Goal: Complete application form

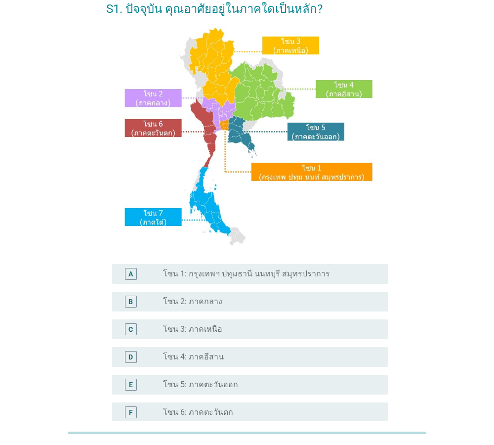
scroll to position [113, 0]
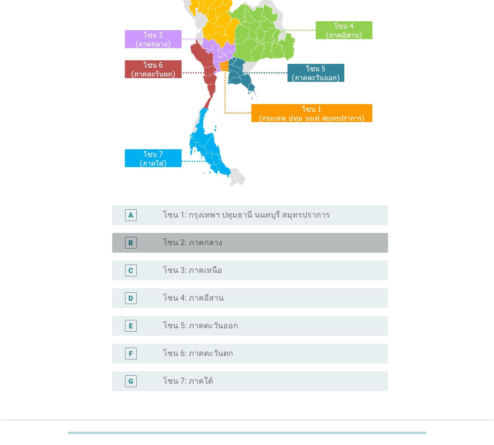
click at [224, 239] on div "radio_button_unchecked โซน 2: ภาคกลาง" at bounding box center [267, 243] width 209 height 10
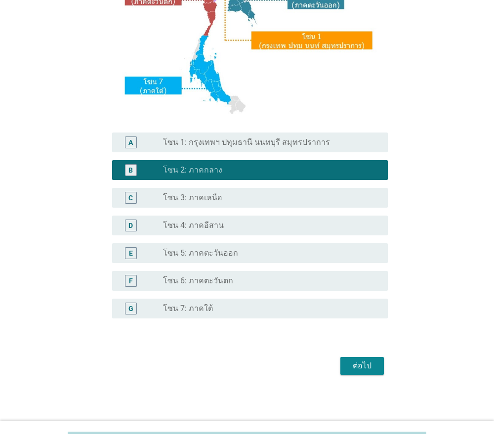
scroll to position [186, 0]
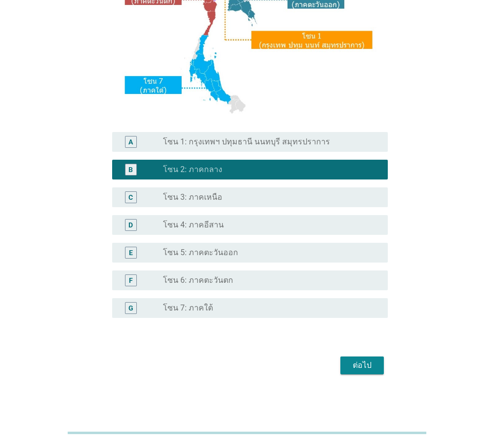
click at [359, 364] on div "ต่อไป" at bounding box center [362, 365] width 28 height 12
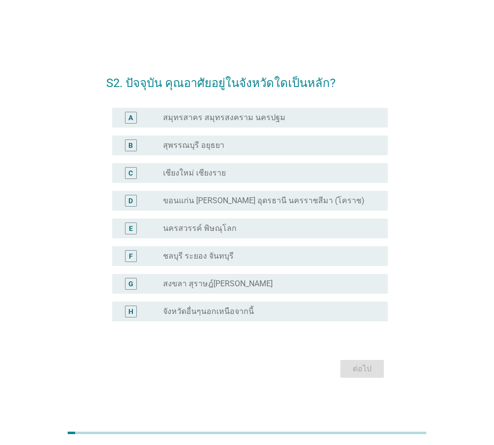
click at [226, 141] on div "radio_button_unchecked สุพรรณบุรี อยุธยา" at bounding box center [267, 145] width 209 height 10
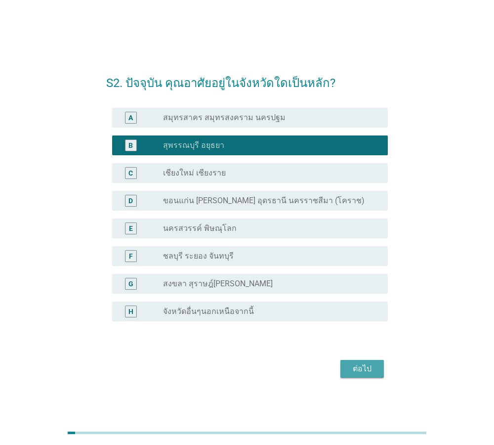
click at [367, 361] on button "ต่อไป" at bounding box center [361, 369] width 43 height 18
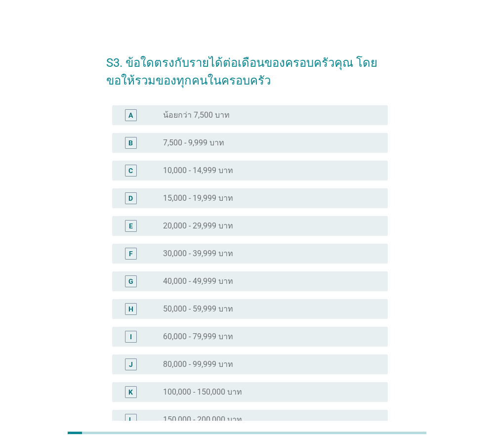
click at [200, 231] on div "radio_button_unchecked 20,000 - 29,999 บาท" at bounding box center [271, 226] width 217 height 12
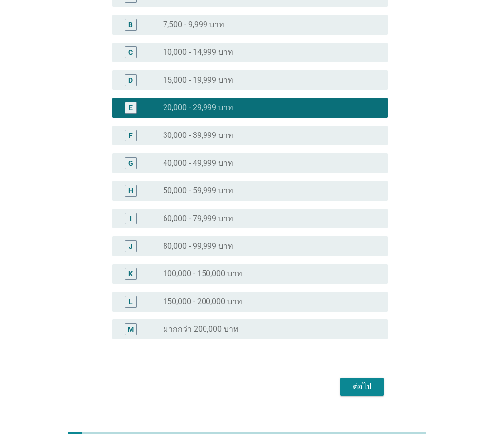
scroll to position [139, 0]
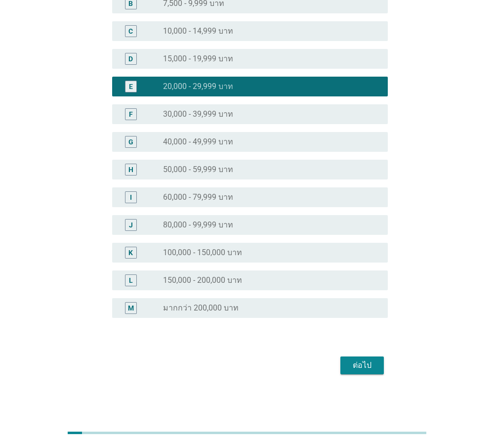
click at [365, 366] on div "ต่อไป" at bounding box center [362, 365] width 28 height 12
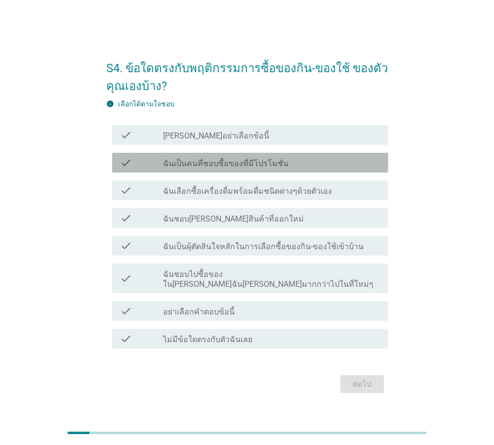
click at [215, 165] on label "ฉันเป็นคนที่ชอบซื้อของที่มีโปรโมชั่น" at bounding box center [225, 164] width 125 height 10
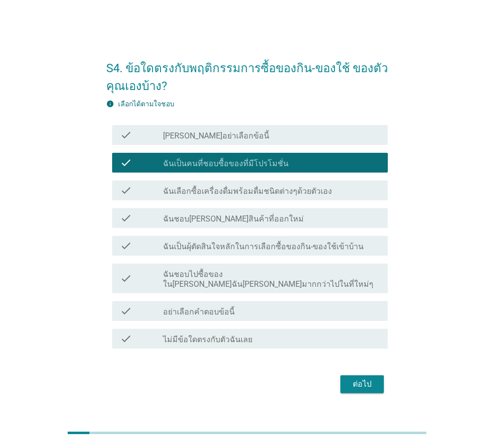
click at [232, 196] on label "ฉันเลือกซื้อเครื่องดื่มพร้อมดื่มชนิดต่างๆด้วยตัวเอง" at bounding box center [247, 191] width 169 height 10
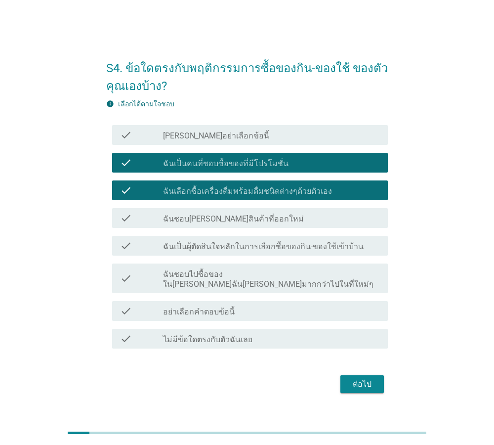
click at [221, 255] on div "check check_box_outline_blank ฉันเป็นผุ้ตัดสินใจหลักในการเลือกซื้อของกิน-ของใช้…" at bounding box center [250, 246] width 276 height 20
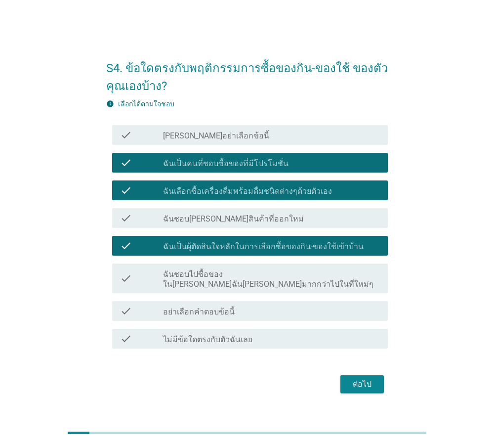
click at [348, 280] on div "check_box_outline_blank ฉันชอบไปซื้อของใน[PERSON_NAME]ฉัน[PERSON_NAME]มากกว่าไป…" at bounding box center [271, 278] width 217 height 22
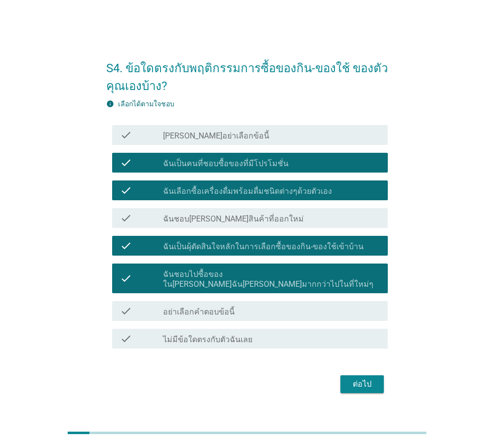
click at [366, 378] on div "ต่อไป" at bounding box center [362, 384] width 28 height 12
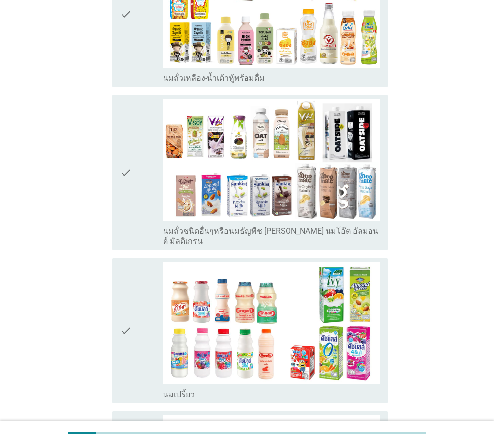
scroll to position [451, 0]
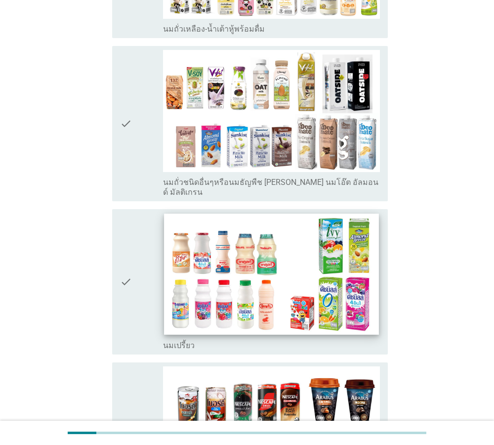
click at [205, 234] on img at bounding box center [272, 273] width 214 height 121
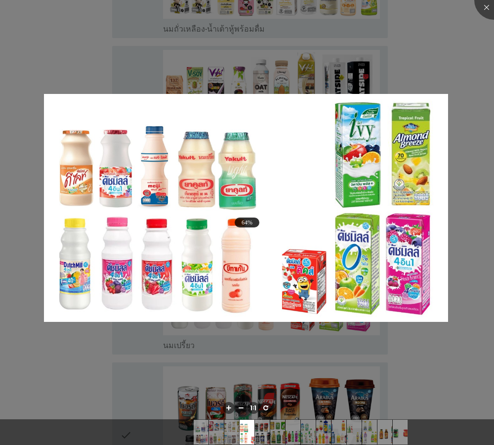
click at [135, 354] on div at bounding box center [247, 222] width 494 height 445
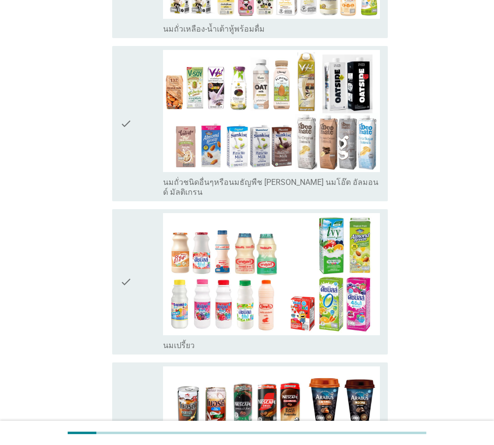
click at [127, 256] on icon "check" at bounding box center [126, 281] width 12 height 137
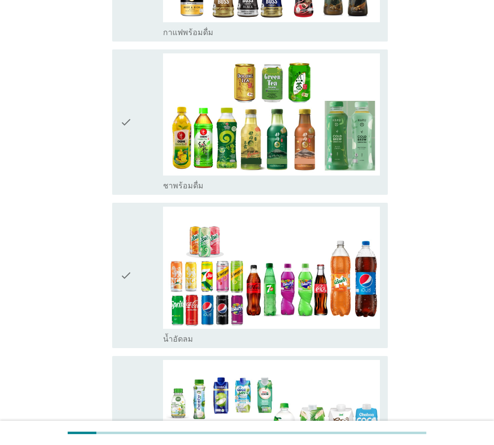
scroll to position [957, 0]
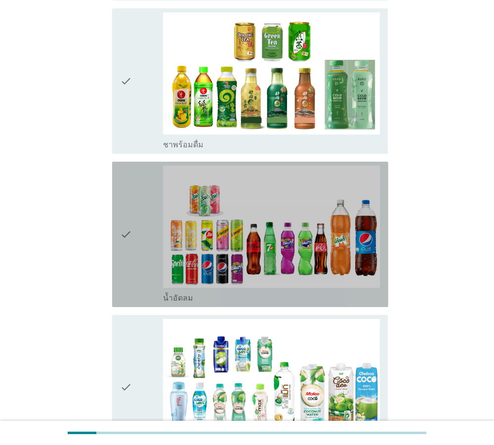
click at [124, 203] on icon "check" at bounding box center [126, 234] width 12 height 137
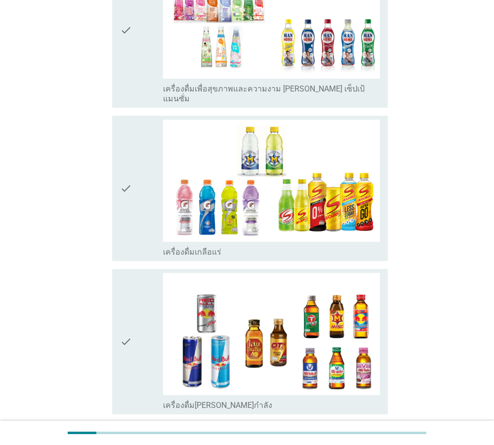
scroll to position [1859, 0]
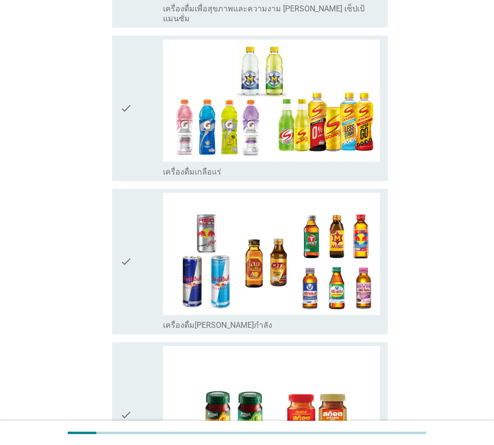
click at [124, 223] on icon "check" at bounding box center [126, 261] width 12 height 137
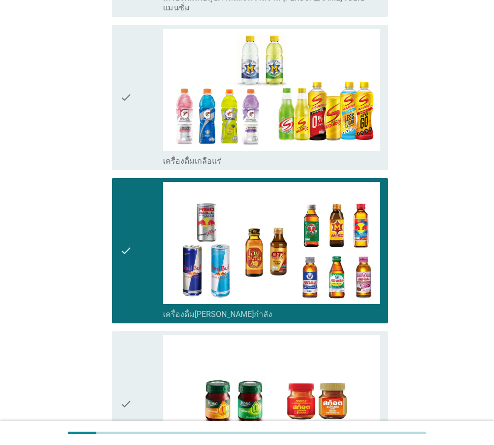
scroll to position [2003, 0]
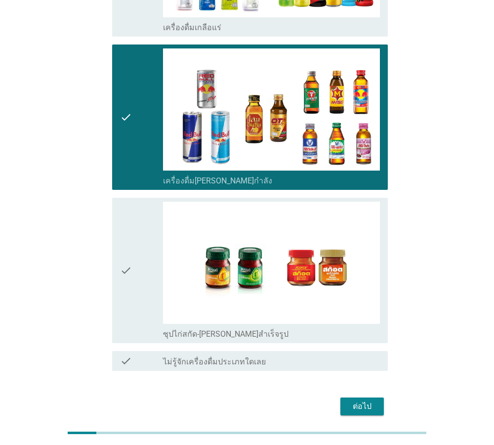
click at [365, 400] on div "ต่อไป" at bounding box center [362, 406] width 28 height 12
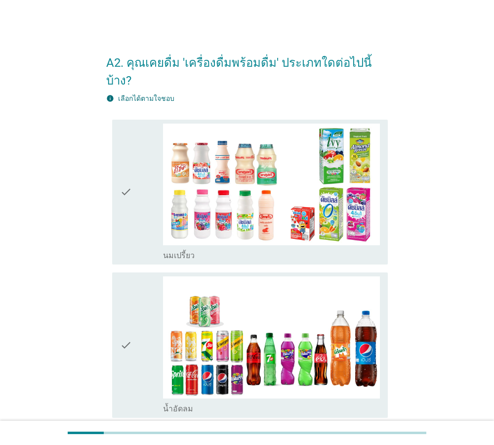
click at [123, 171] on icon "check" at bounding box center [126, 192] width 12 height 137
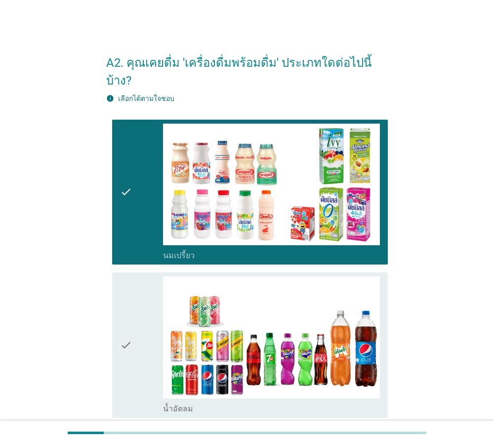
click at [123, 308] on icon "check" at bounding box center [126, 344] width 12 height 137
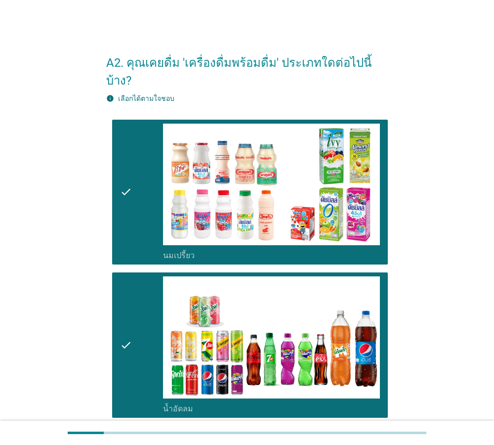
scroll to position [225, 0]
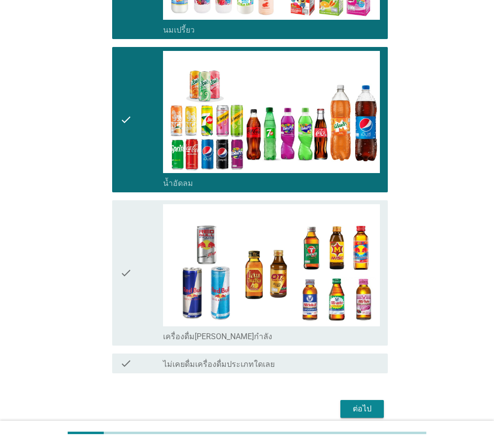
click at [126, 261] on icon "check" at bounding box center [126, 272] width 12 height 137
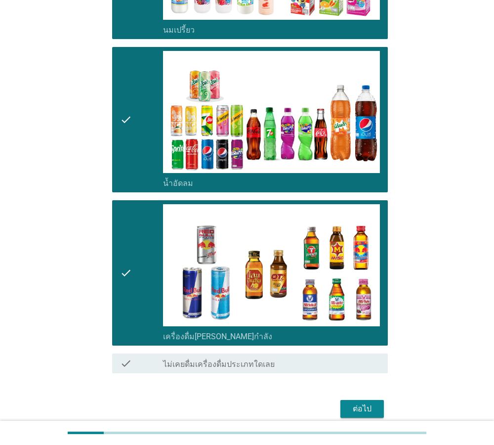
click at [358, 403] on div "ต่อไป" at bounding box center [362, 409] width 28 height 12
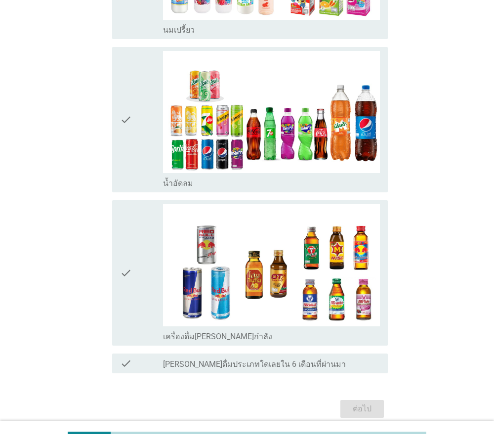
click at [127, 117] on icon "check" at bounding box center [126, 119] width 12 height 137
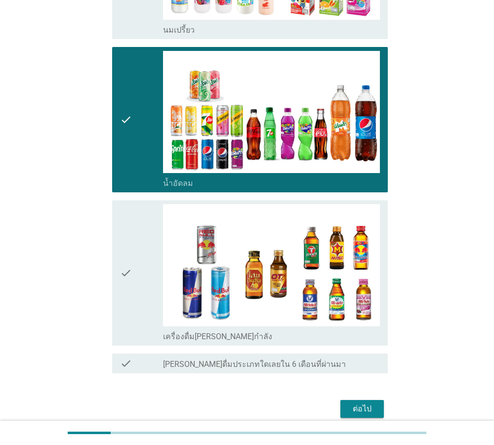
click at [363, 408] on div "ต่อไป" at bounding box center [362, 409] width 28 height 12
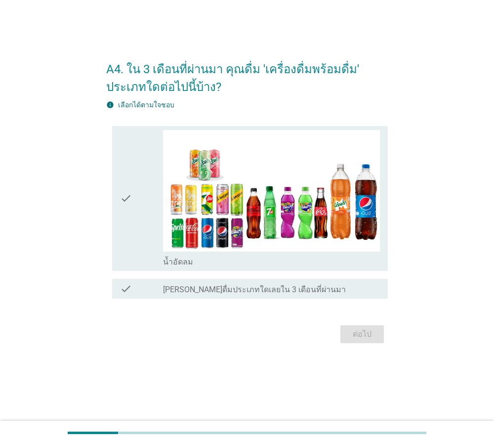
scroll to position [0, 0]
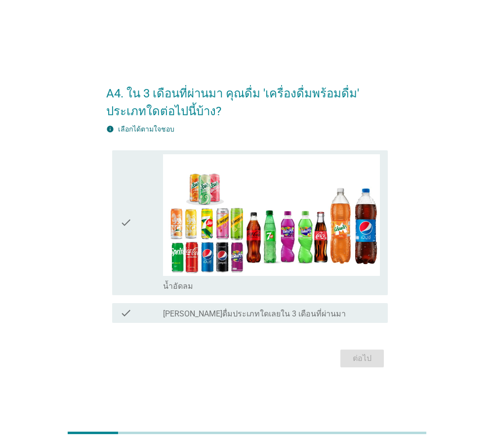
click at [121, 224] on icon "check" at bounding box center [126, 222] width 12 height 137
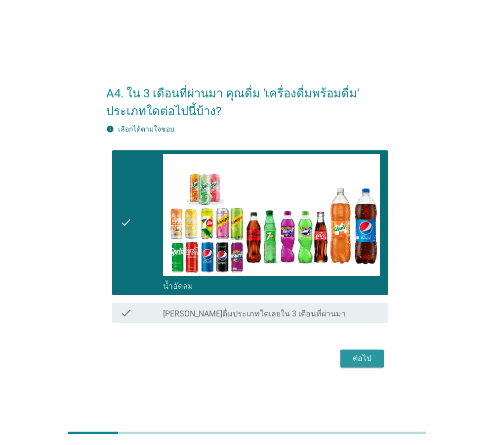
drag, startPoint x: 360, startPoint y: 363, endPoint x: 355, endPoint y: 361, distance: 5.3
click at [359, 363] on div "ต่อไป" at bounding box center [362, 358] width 28 height 12
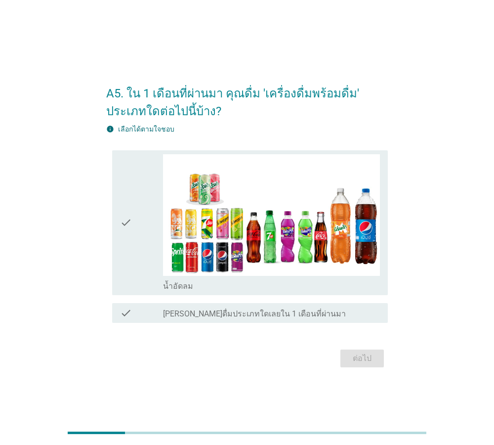
click at [122, 218] on icon "check" at bounding box center [126, 222] width 12 height 137
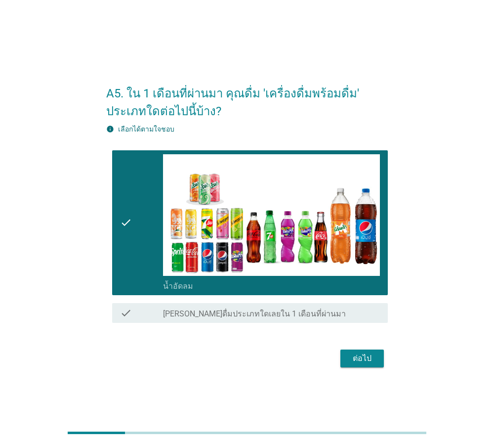
click at [273, 312] on label "[PERSON_NAME]ดื่มประเภทใดเลยใน 1 เดือนที่ผ่านมา" at bounding box center [254, 314] width 183 height 10
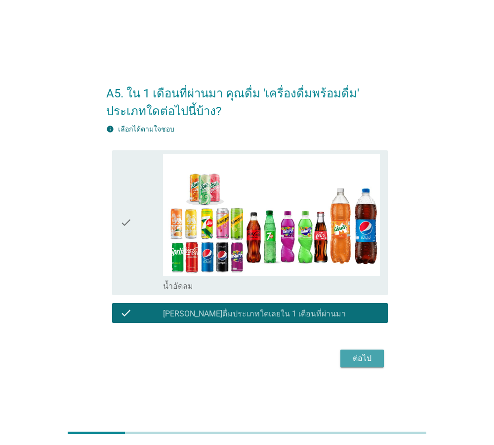
click at [366, 363] on div "ต่อไป" at bounding box center [362, 358] width 28 height 12
